Goal: Information Seeking & Learning: Learn about a topic

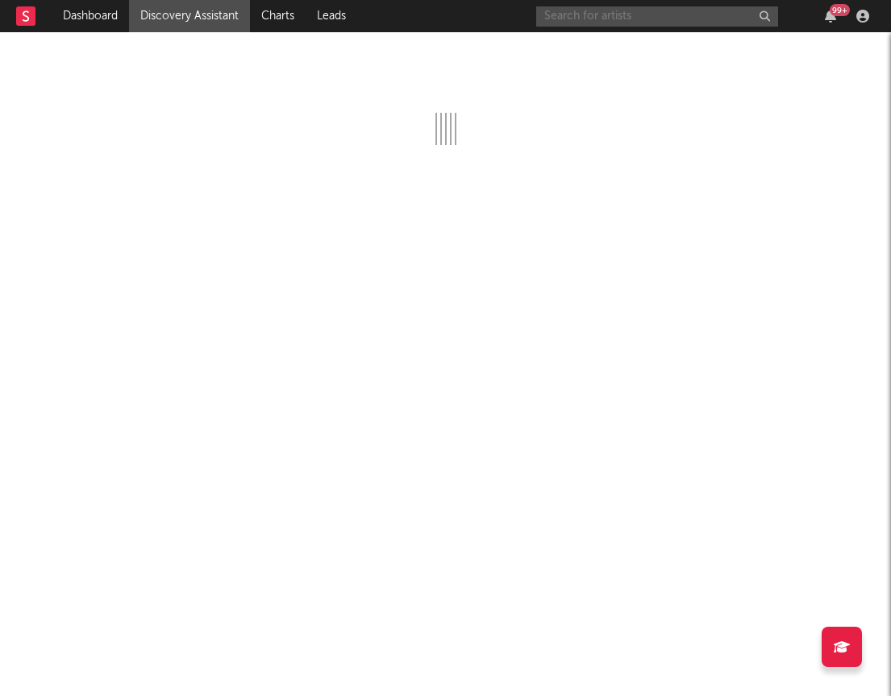
click at [564, 6] on input "text" at bounding box center [657, 16] width 242 height 20
click at [621, 10] on input "atm noah" at bounding box center [657, 16] width 242 height 20
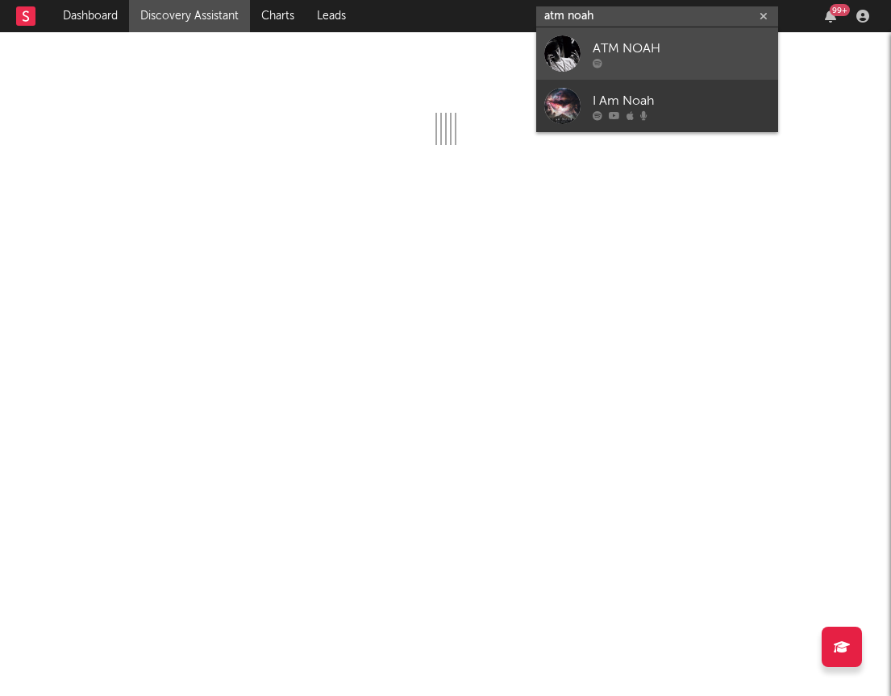
type input "atm noah"
click at [623, 50] on div "ATM NOAH" at bounding box center [680, 48] width 177 height 19
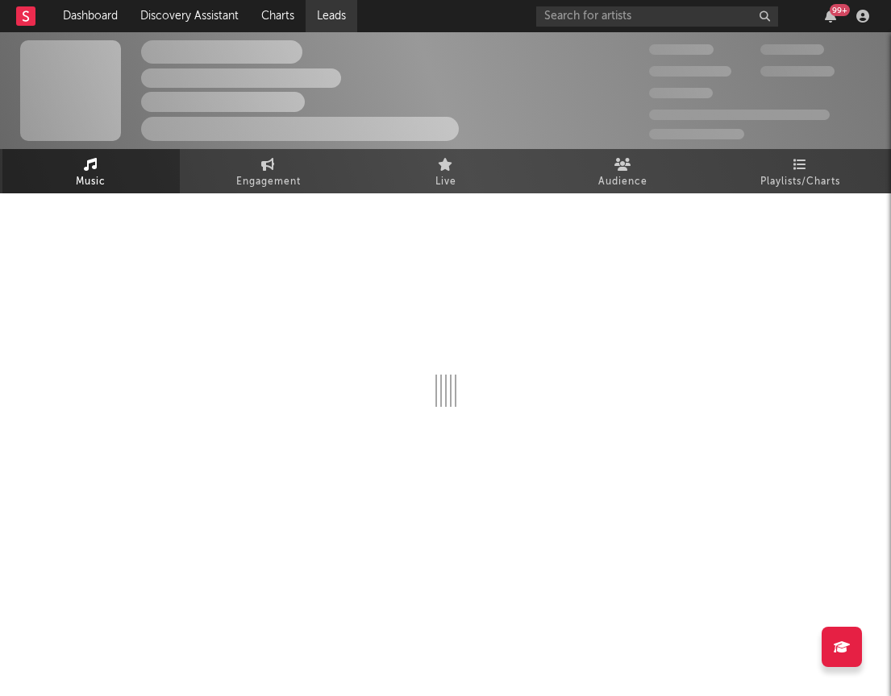
select select "1w"
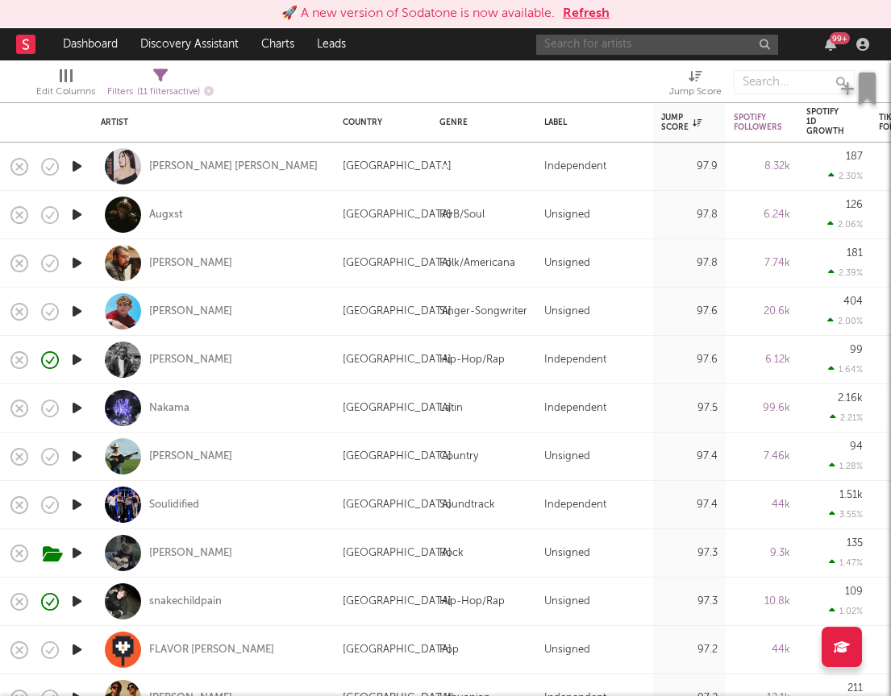
click at [664, 40] on input "text" at bounding box center [657, 45] width 242 height 20
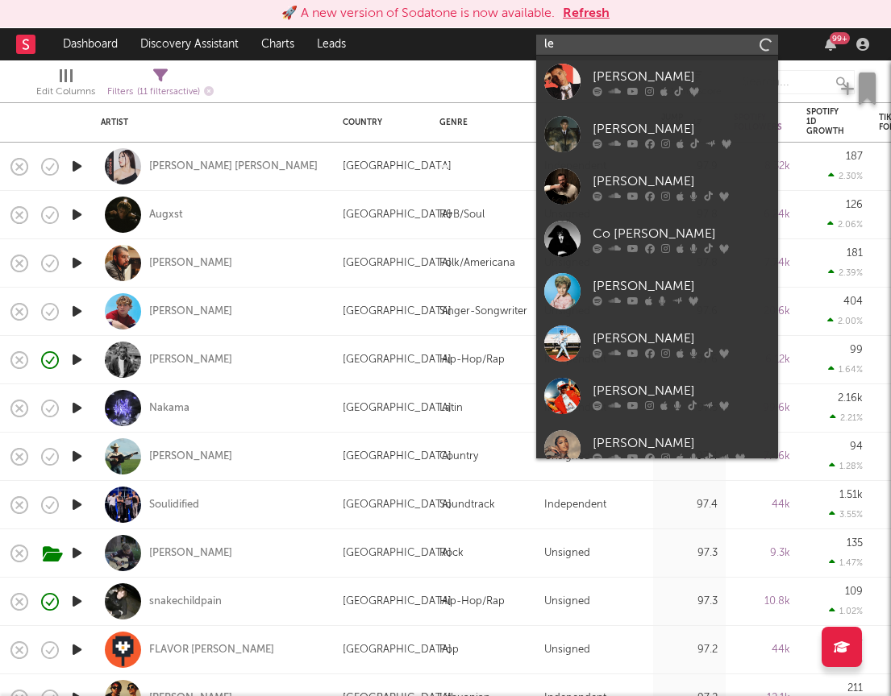
type input "[PERSON_NAME]"
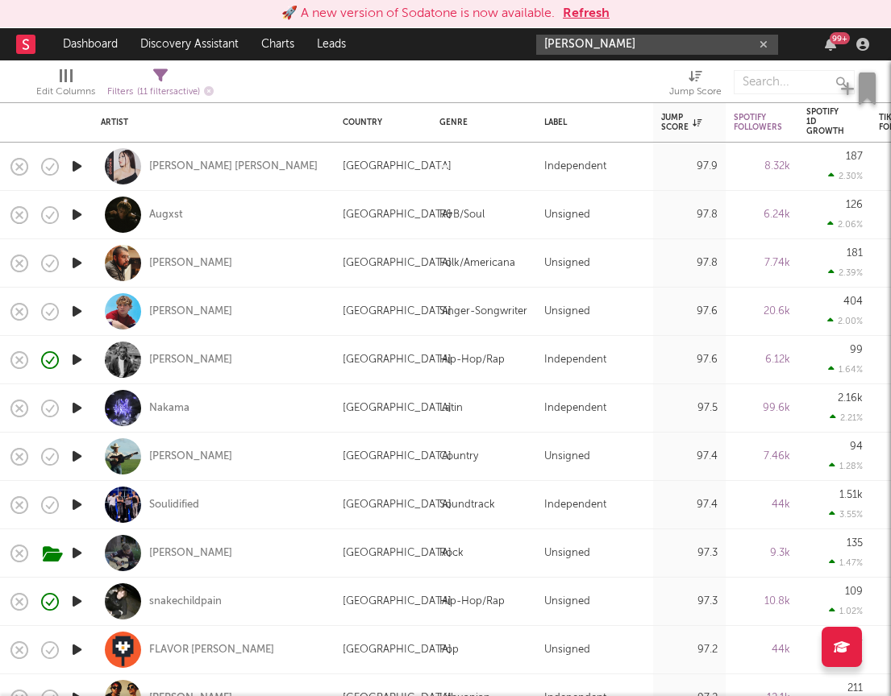
click at [575, 10] on button "Refresh" at bounding box center [586, 13] width 47 height 19
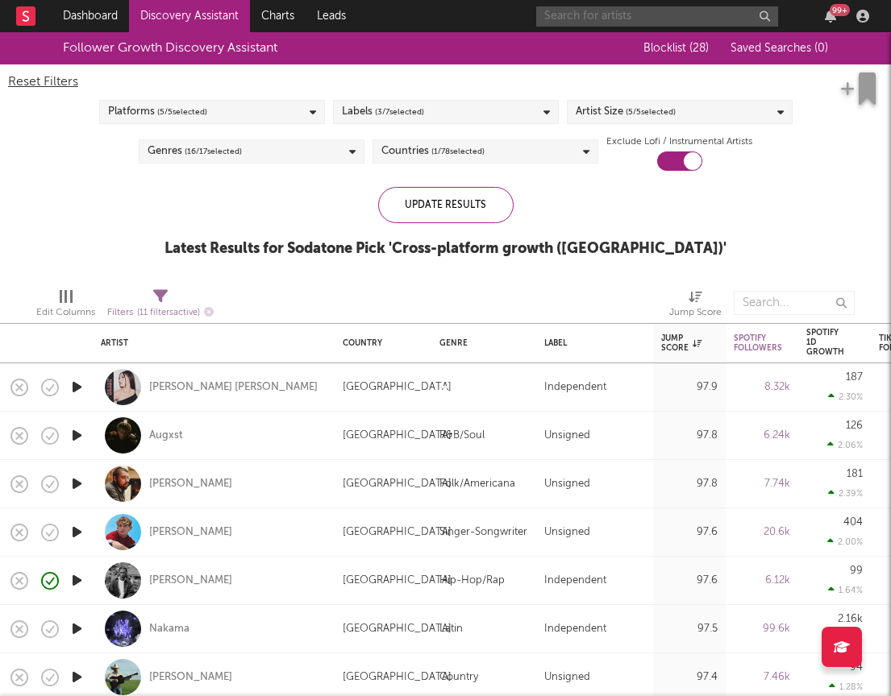
click at [664, 19] on input "text" at bounding box center [657, 16] width 242 height 20
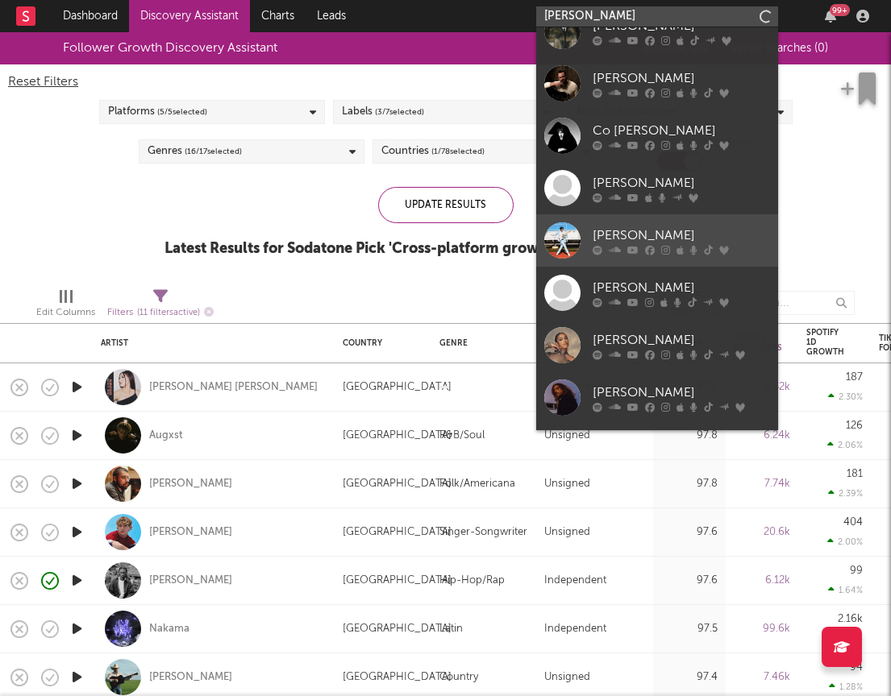
scroll to position [173, 0]
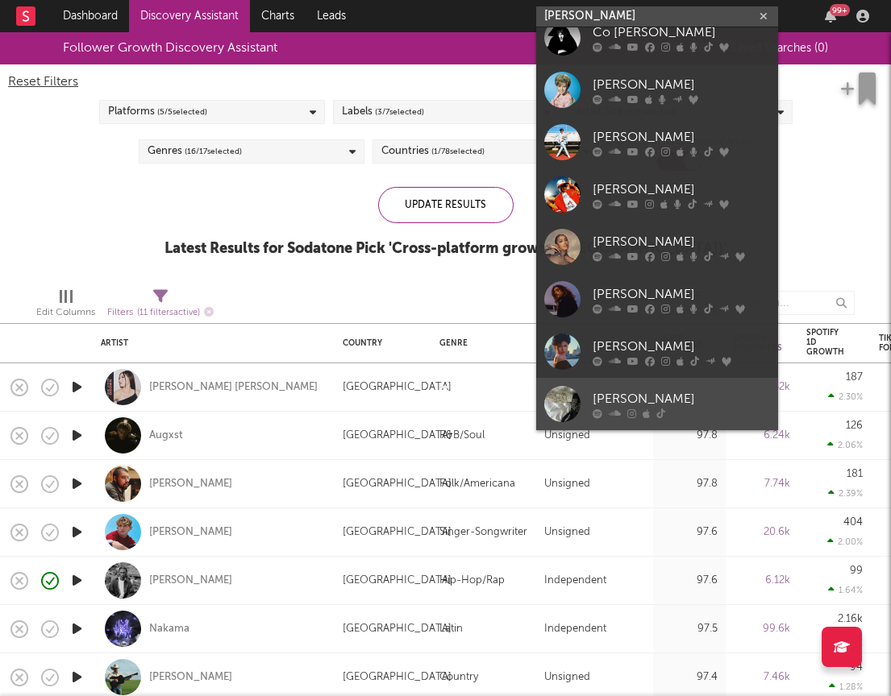
type input "[PERSON_NAME]"
click at [604, 398] on div "[PERSON_NAME]" at bounding box center [680, 398] width 177 height 19
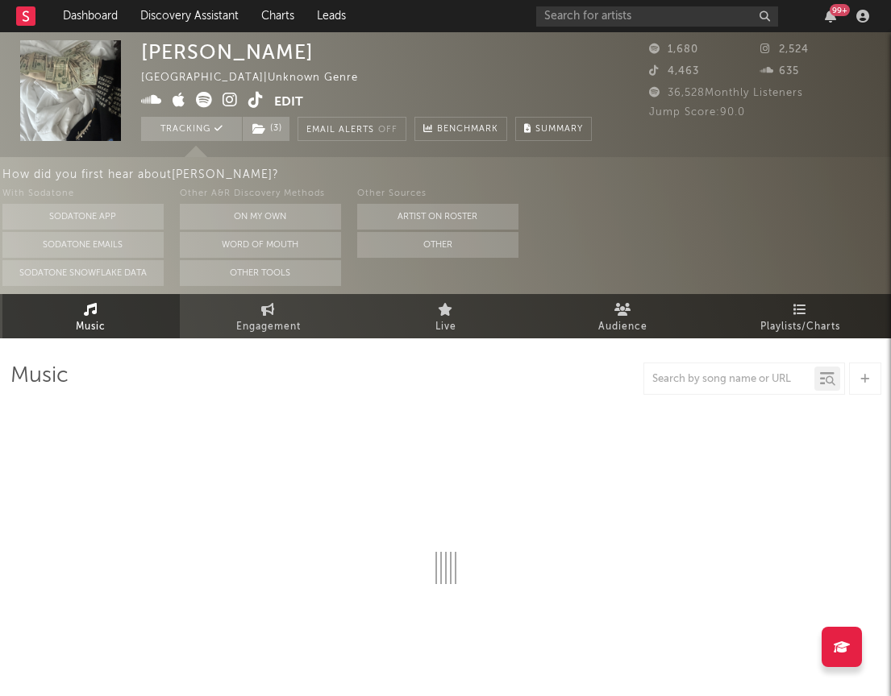
select select "1w"
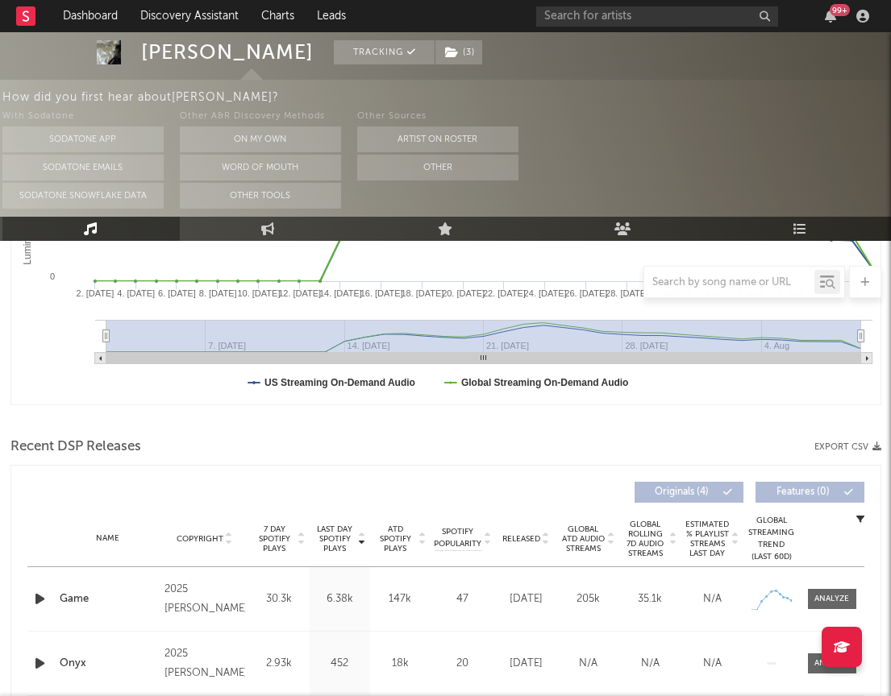
scroll to position [583, 0]
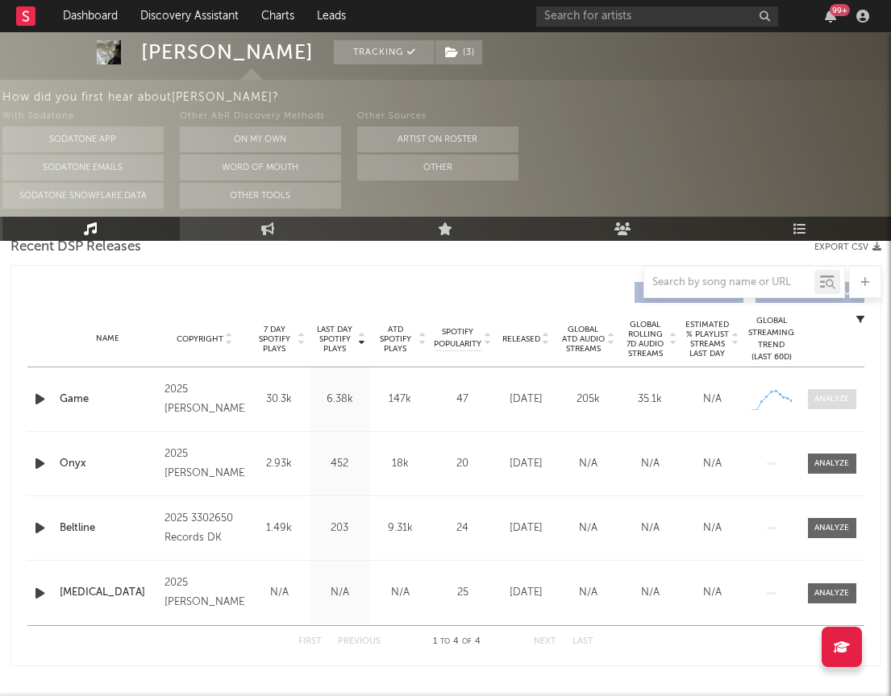
click at [830, 395] on div at bounding box center [831, 399] width 35 height 12
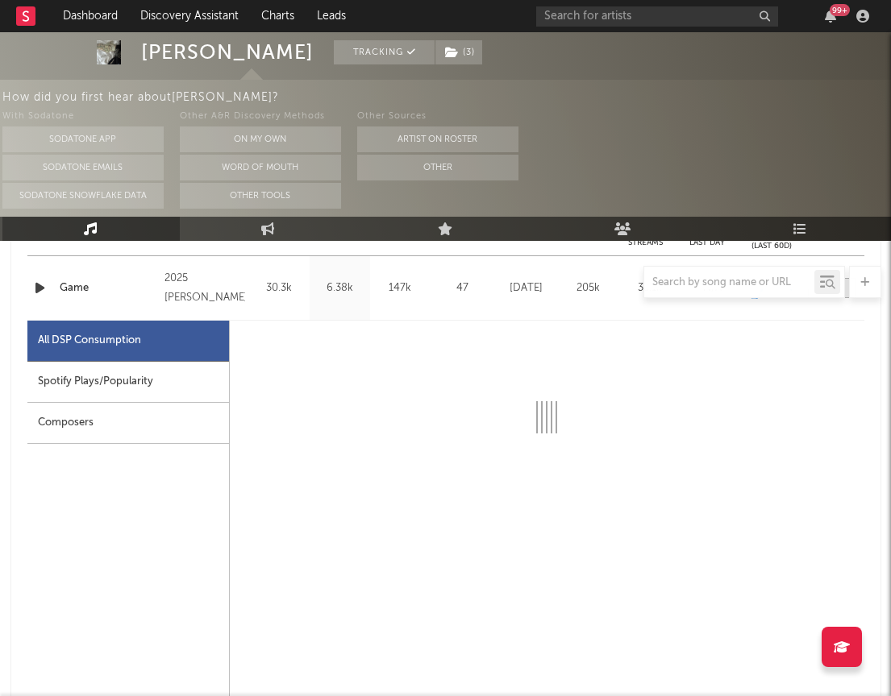
select select "1w"
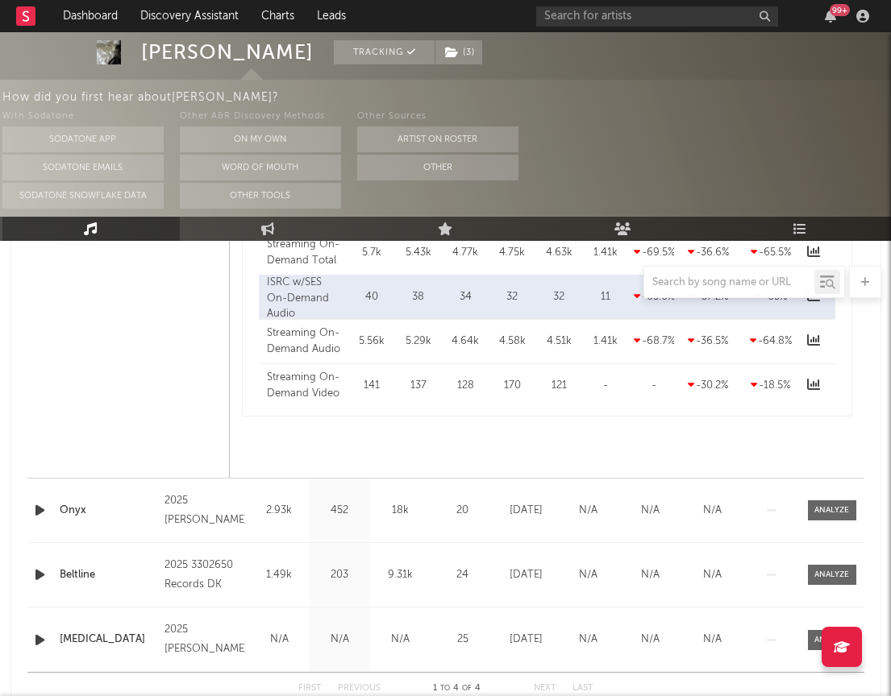
scroll to position [1382, 0]
